Goal: Information Seeking & Learning: Learn about a topic

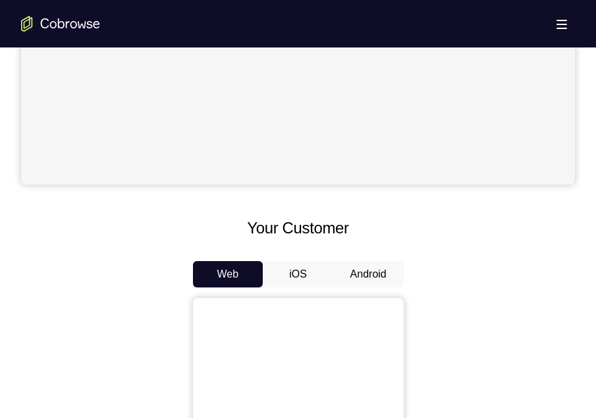
scroll to position [454, 0]
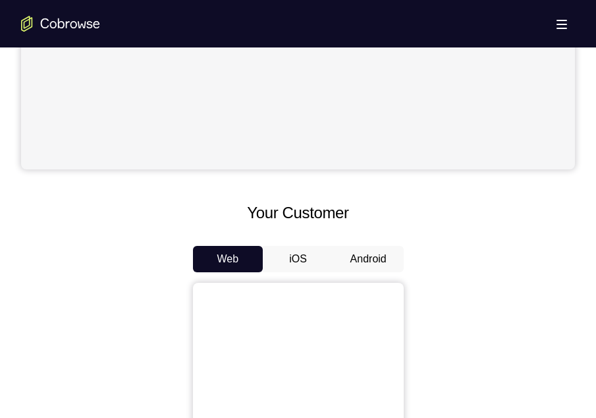
click at [349, 251] on button "Android" at bounding box center [368, 259] width 71 height 26
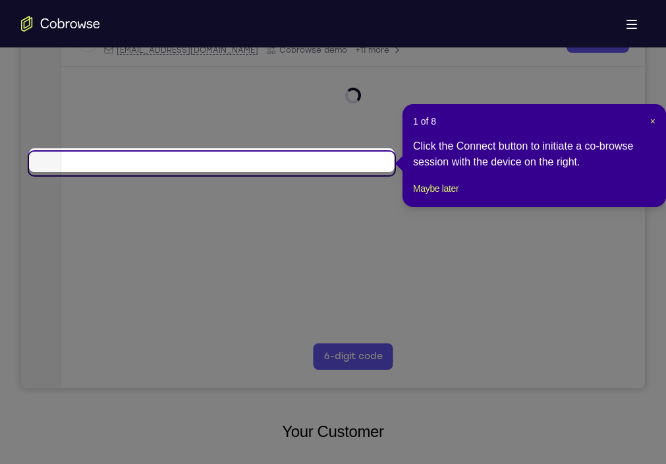
scroll to position [226, 0]
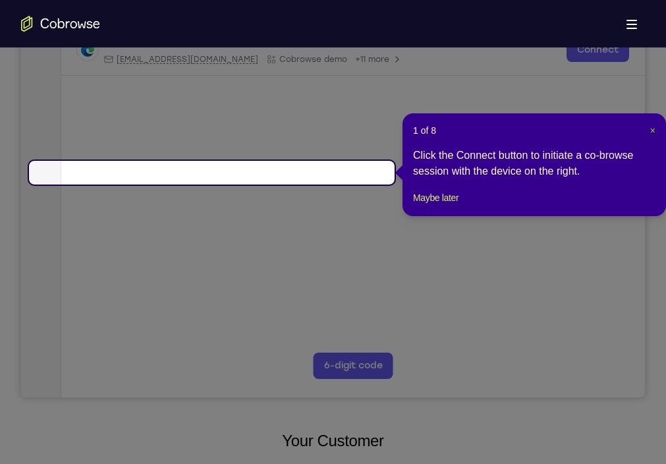
click at [596, 130] on span "×" at bounding box center [652, 130] width 5 height 11
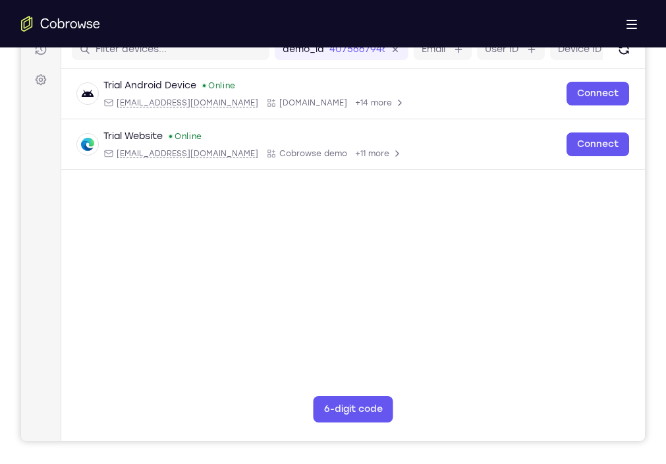
scroll to position [181, 0]
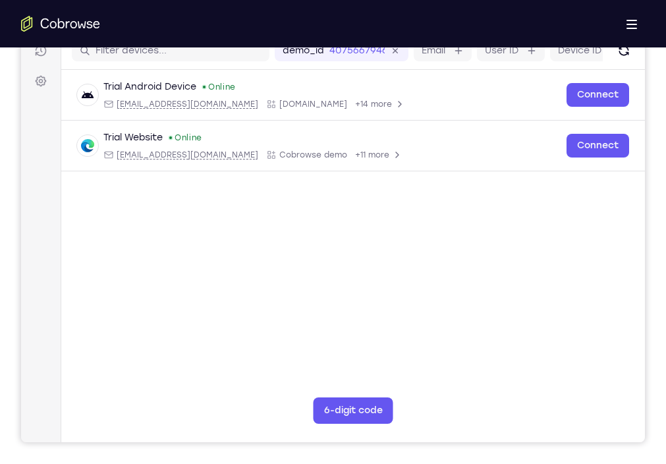
drag, startPoint x: 391, startPoint y: 698, endPoint x: 247, endPoint y: 697, distance: 144.3
